Goal: Transaction & Acquisition: Purchase product/service

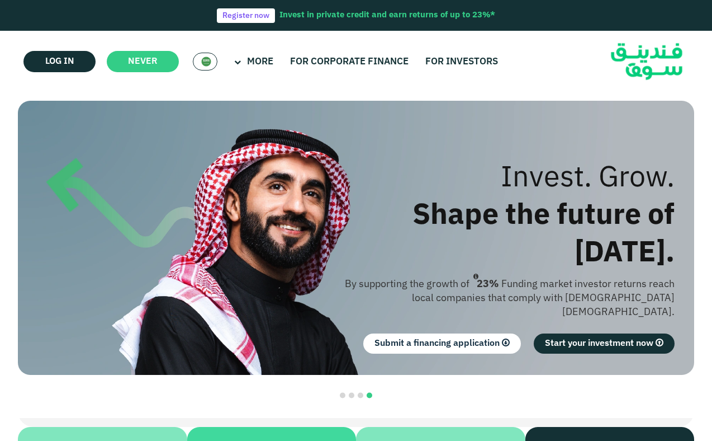
click at [208, 59] on img at bounding box center [206, 61] width 10 height 10
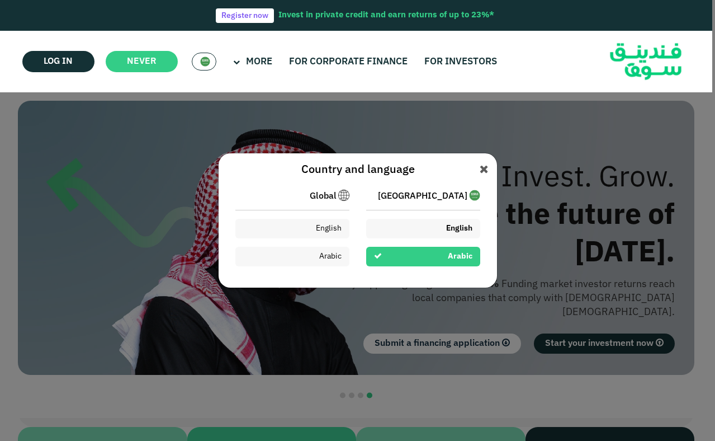
click at [434, 221] on div "English" at bounding box center [423, 229] width 114 height 20
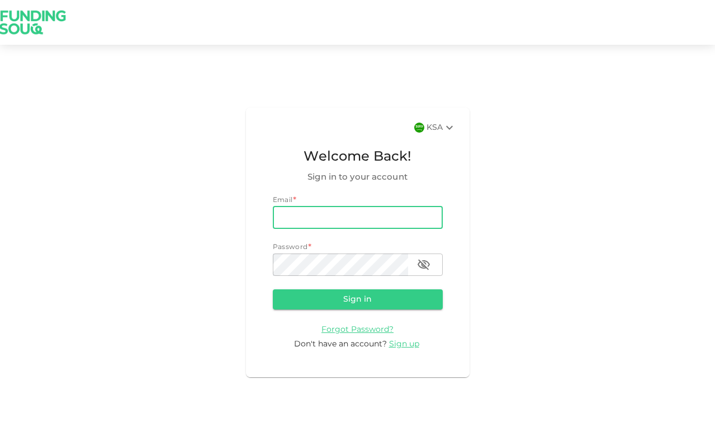
click at [371, 221] on input "email" at bounding box center [358, 217] width 170 height 22
type input "[EMAIL_ADDRESS][DOMAIN_NAME]"
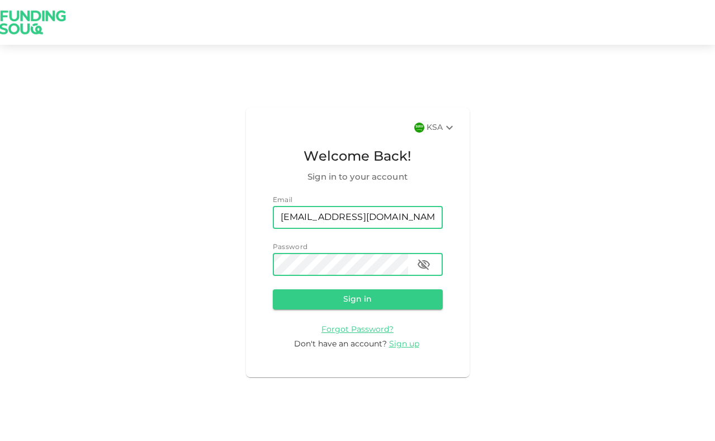
click at [273, 289] on button "Sign in" at bounding box center [358, 299] width 170 height 20
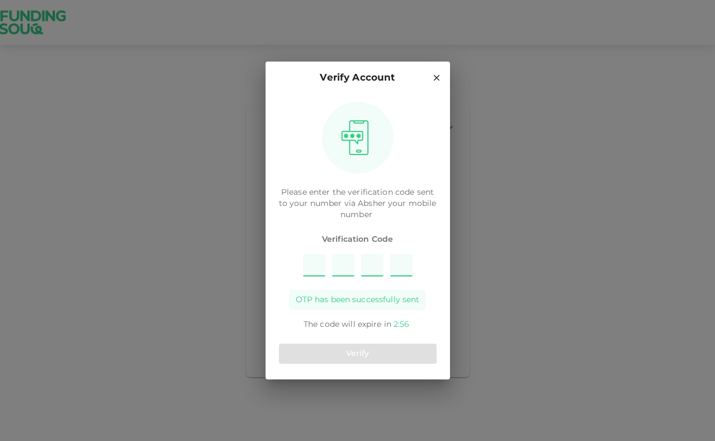
type input "7"
type input "4"
type input "8"
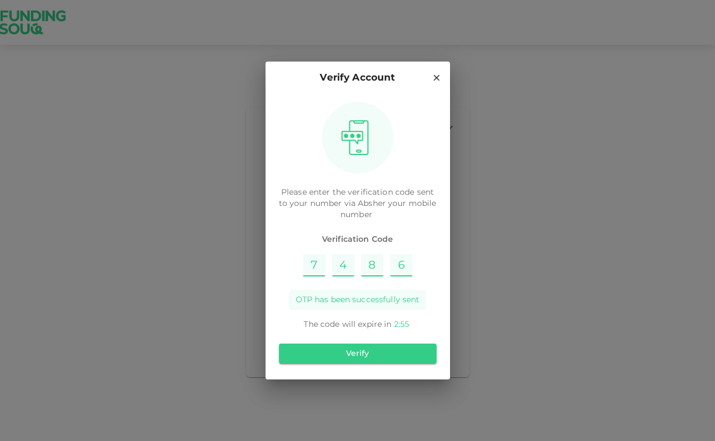
type input "6"
click at [396, 355] on button "Verify" at bounding box center [358, 353] width 158 height 20
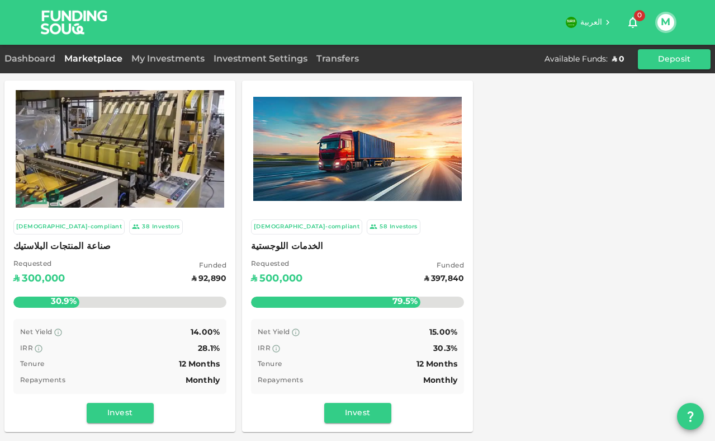
click at [106, 177] on img at bounding box center [120, 148] width 209 height 117
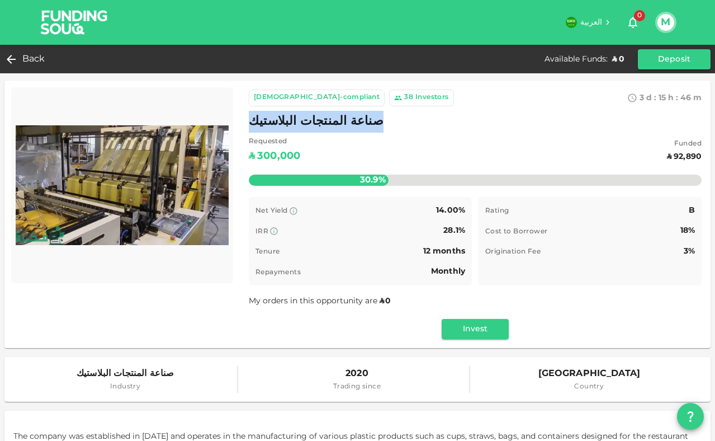
drag, startPoint x: 365, startPoint y: 119, endPoint x: 248, endPoint y: 127, distance: 117.2
click at [249, 127] on div "صناعة المنتجات البلاستيك" at bounding box center [475, 122] width 453 height 22
copy span "صناعة المنتجات البلاستيك"
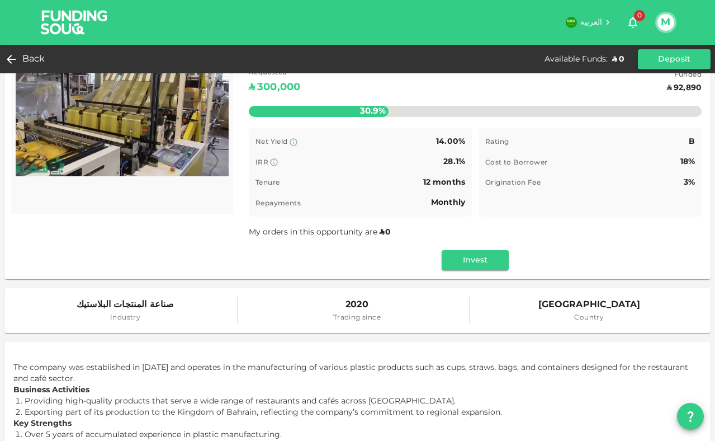
scroll to position [224, 0]
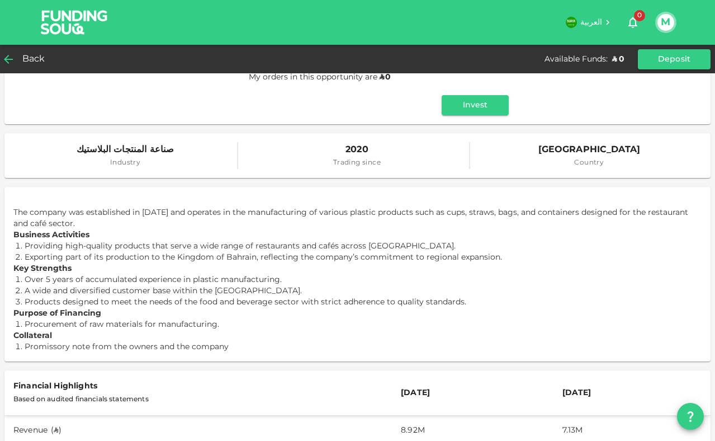
click at [27, 62] on span "Back" at bounding box center [33, 59] width 23 height 16
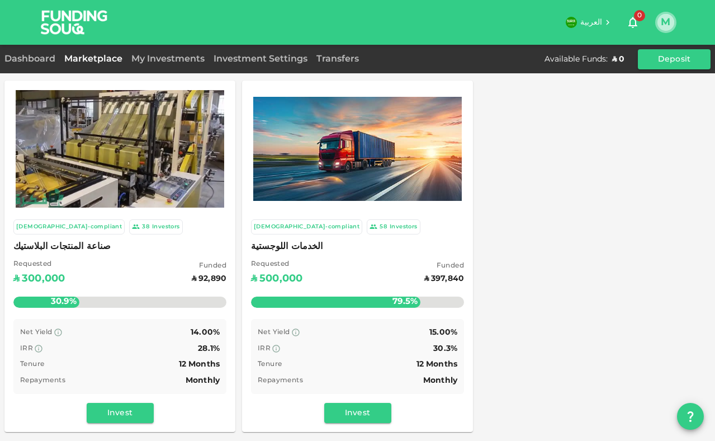
click at [666, 26] on button "M" at bounding box center [666, 22] width 17 height 17
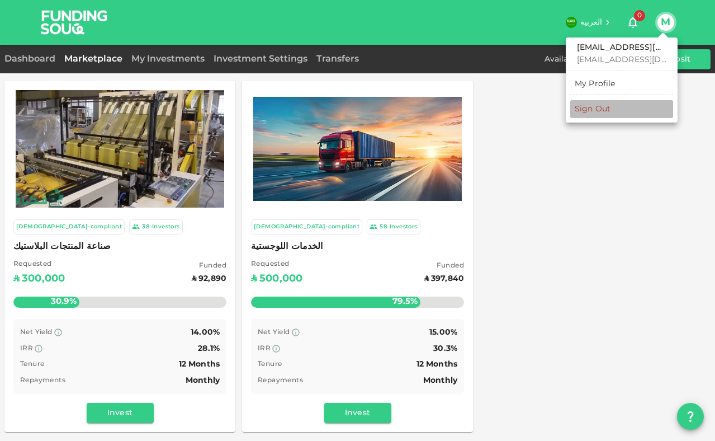
click at [603, 103] on div "Sign Out" at bounding box center [593, 108] width 36 height 11
